Goal: Information Seeking & Learning: Learn about a topic

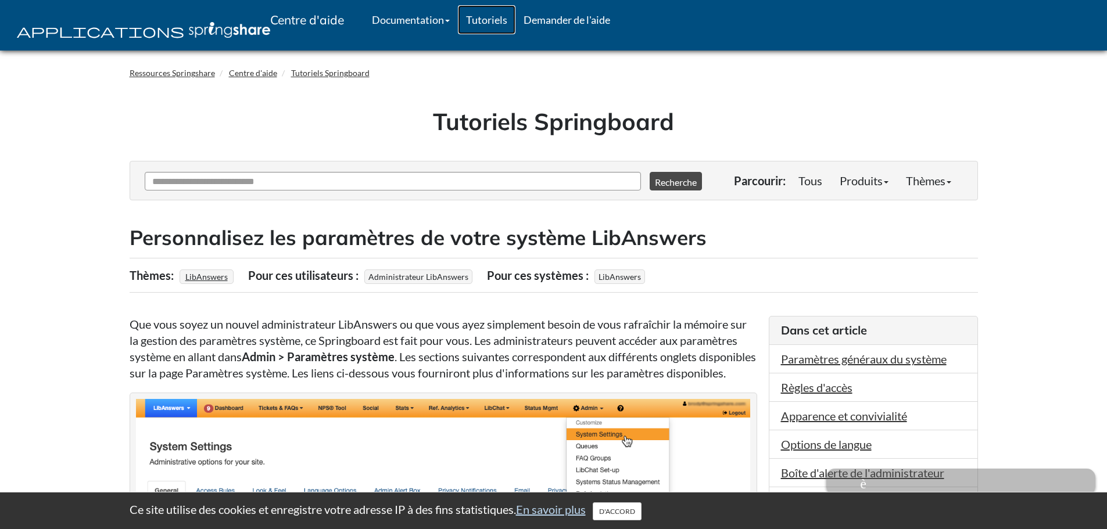
click at [498, 20] on font "Tutoriels" at bounding box center [486, 19] width 41 height 13
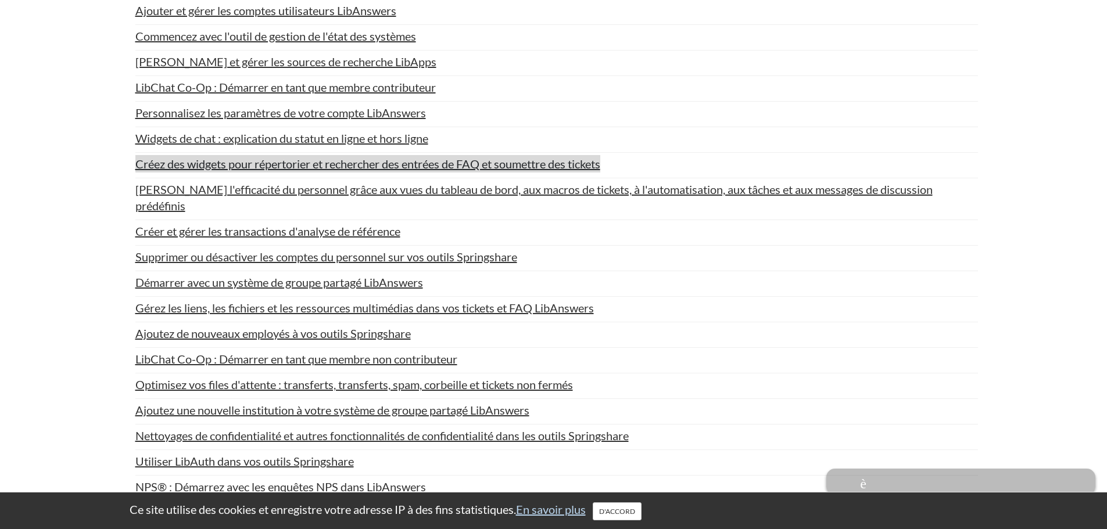
scroll to position [1859, 0]
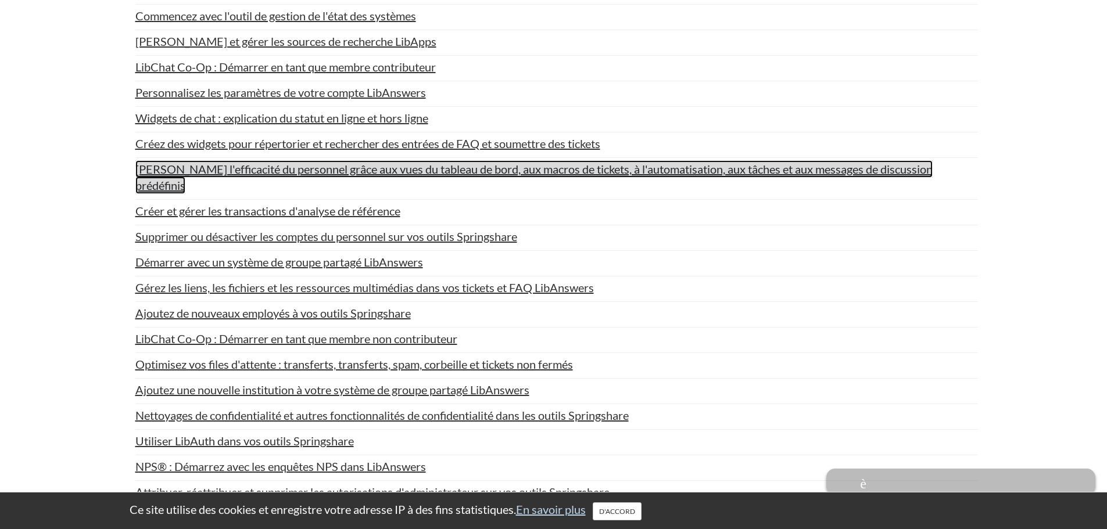
click at [281, 162] on font "[PERSON_NAME] l'efficacité du personnel grâce aux vues du tableau de bord, aux …" at bounding box center [533, 177] width 797 height 30
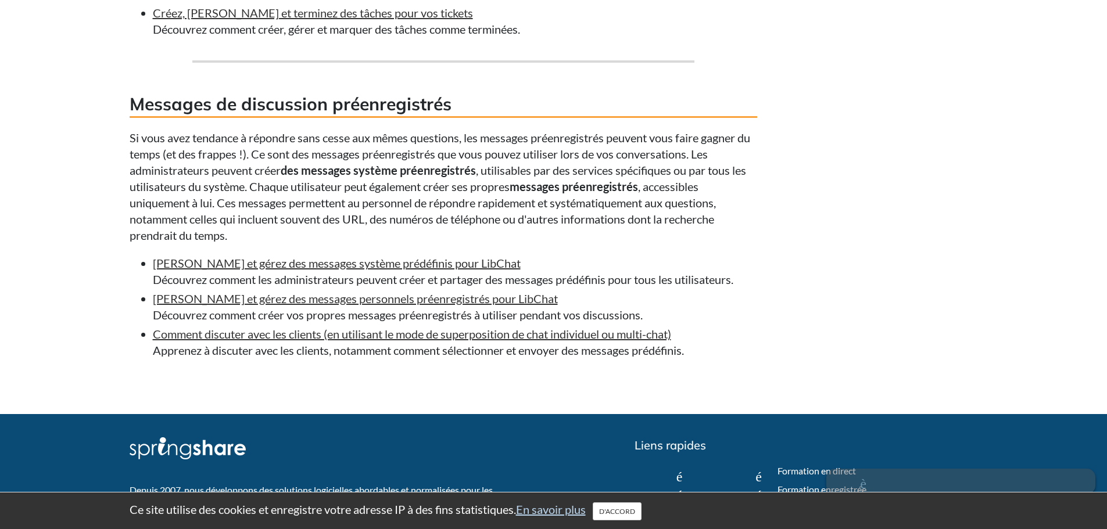
scroll to position [1859, 0]
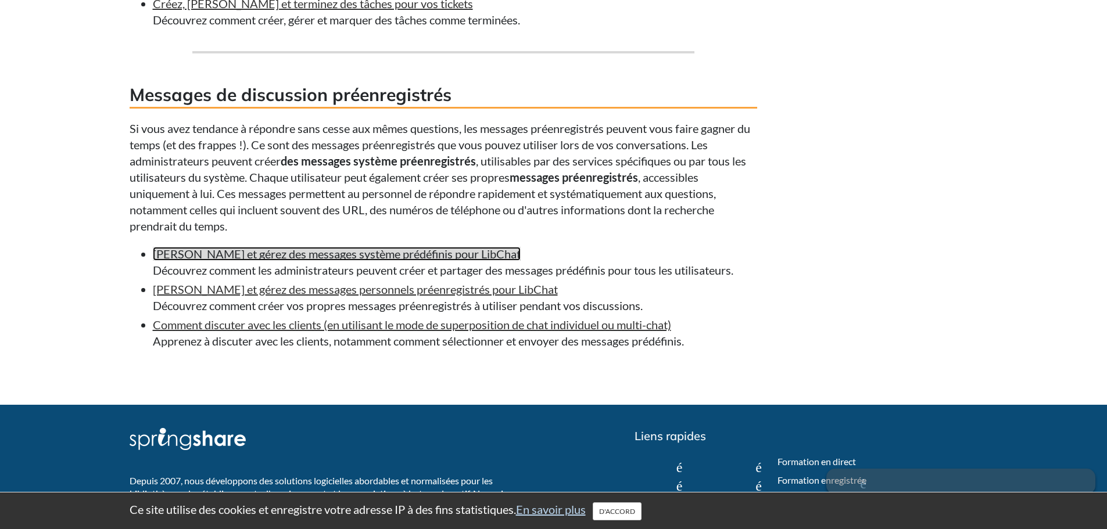
click at [299, 254] on font "Créez et gérez des messages système prédéfinis pour LibChat" at bounding box center [337, 254] width 368 height 14
